Goal: Find contact information: Find contact information

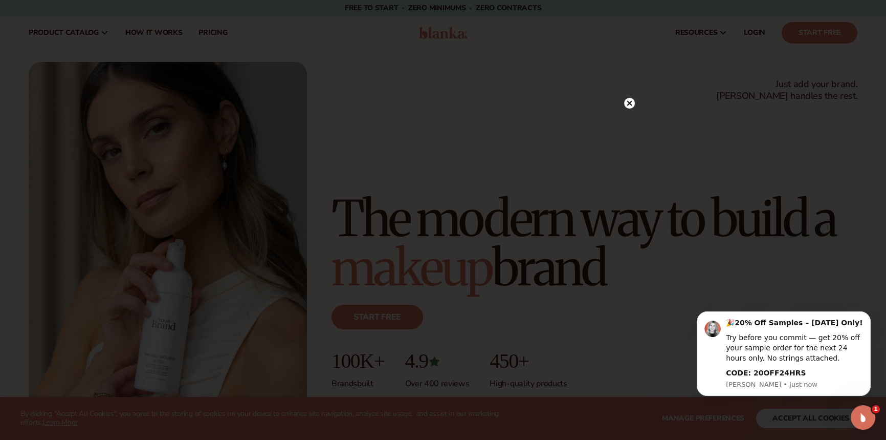
click at [628, 104] on icon at bounding box center [629, 103] width 5 height 5
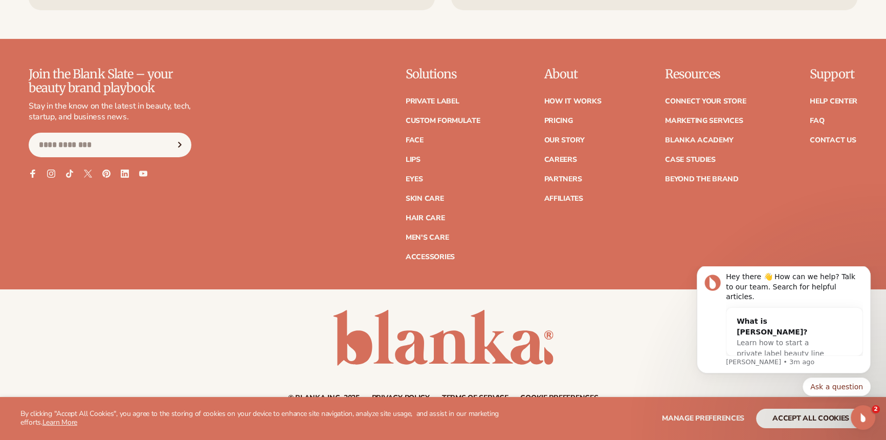
scroll to position [4466, 0]
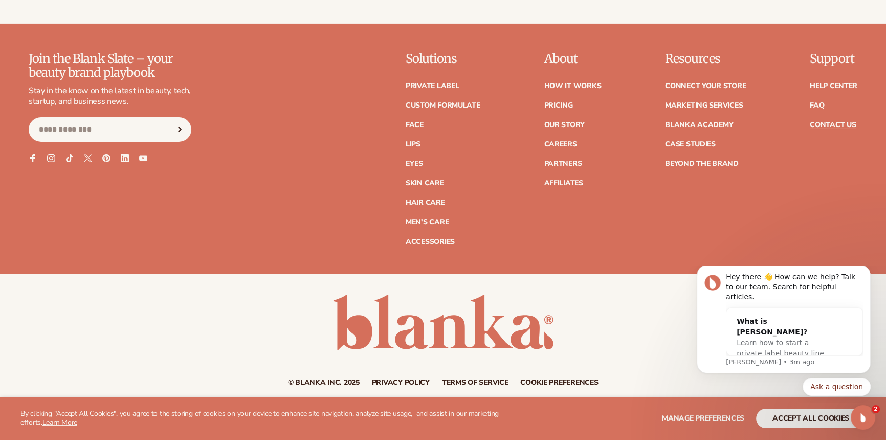
click at [835, 127] on link "Contact Us" at bounding box center [833, 124] width 46 height 7
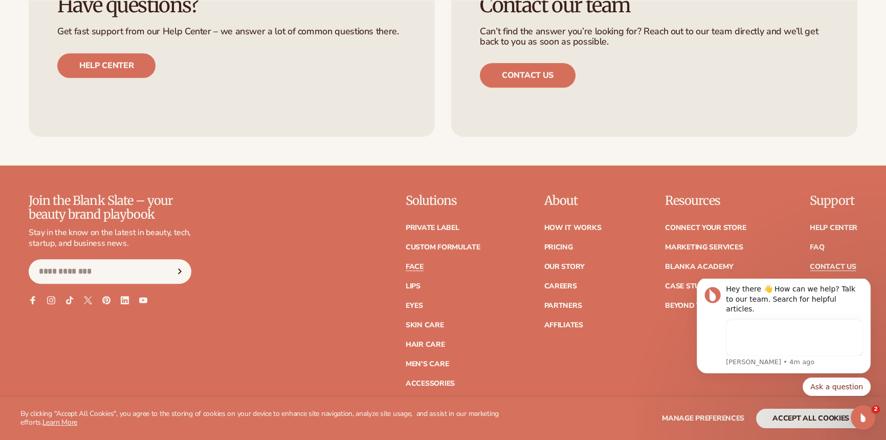
scroll to position [791, 0]
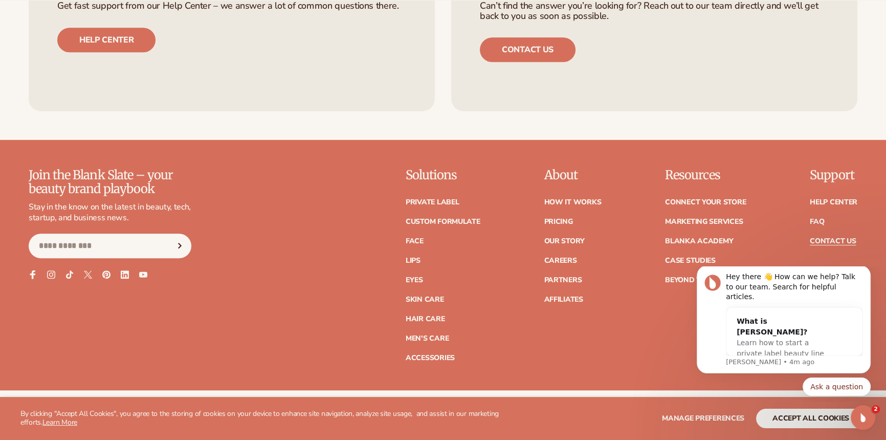
click at [34, 275] on icon at bounding box center [32, 274] width 9 height 9
